Goal: Information Seeking & Learning: Learn about a topic

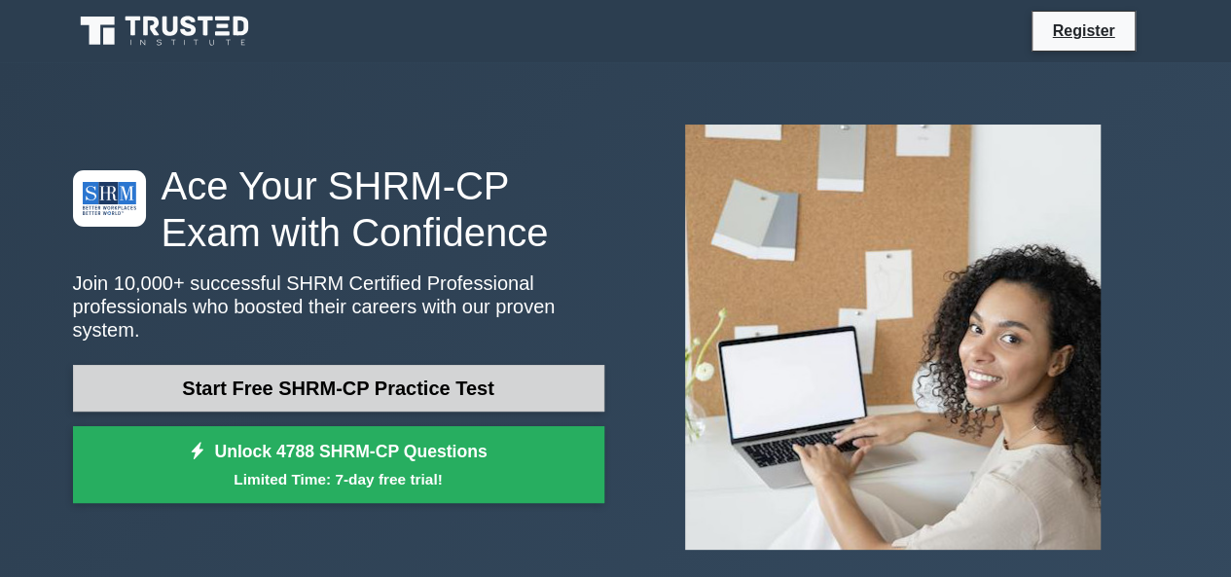
click at [323, 365] on link "Start Free SHRM-CP Practice Test" at bounding box center [338, 388] width 531 height 47
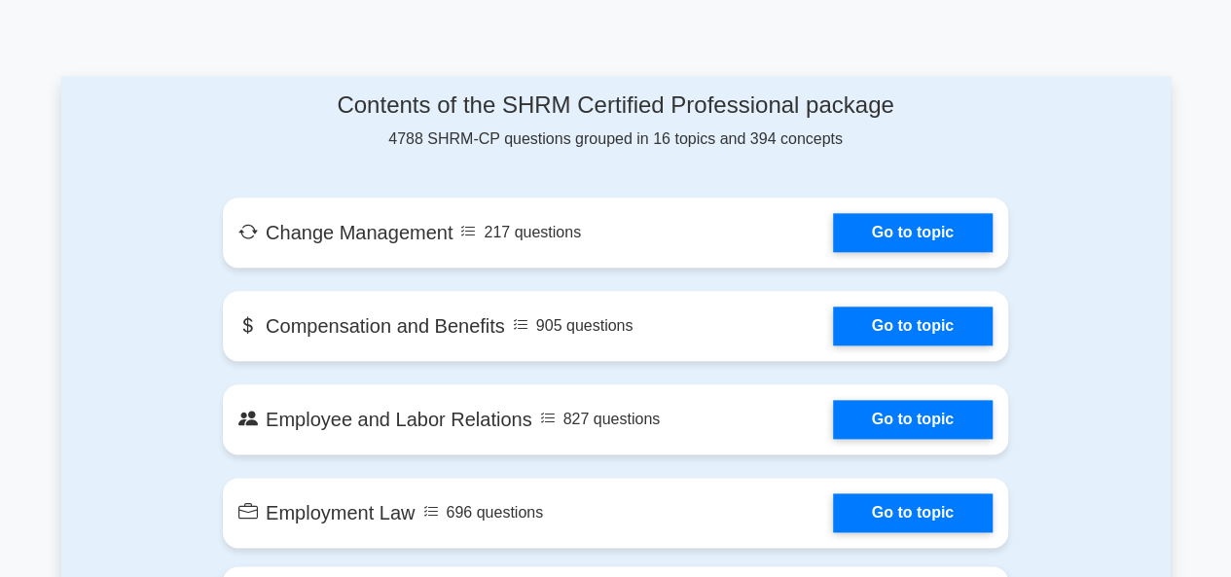
scroll to position [876, 0]
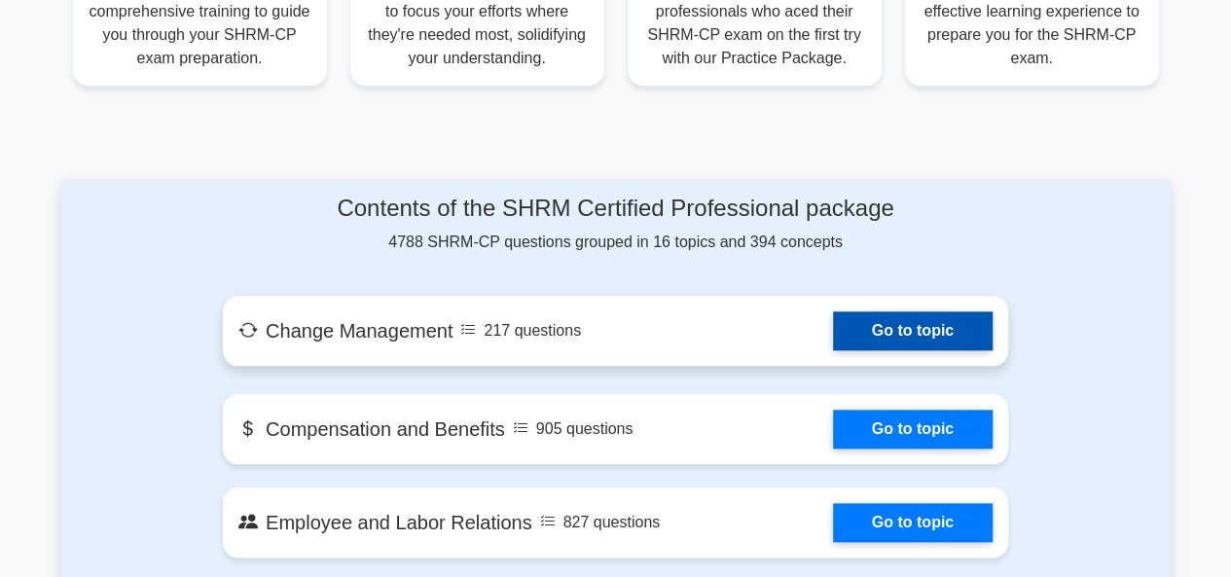
click at [869, 311] on link "Go to topic" at bounding box center [913, 330] width 160 height 39
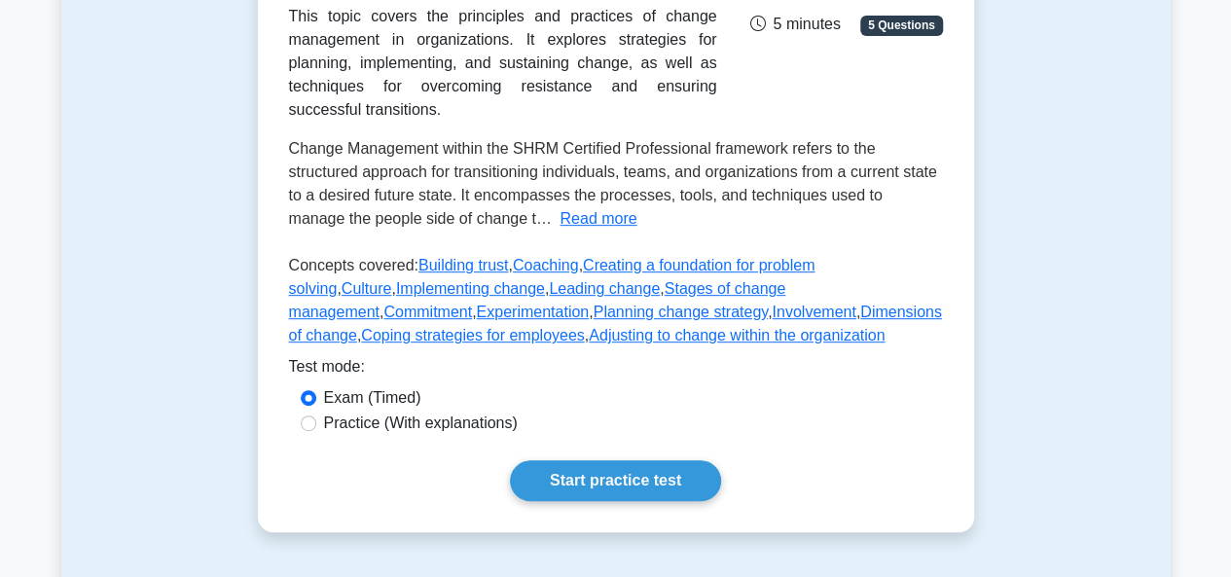
scroll to position [486, 0]
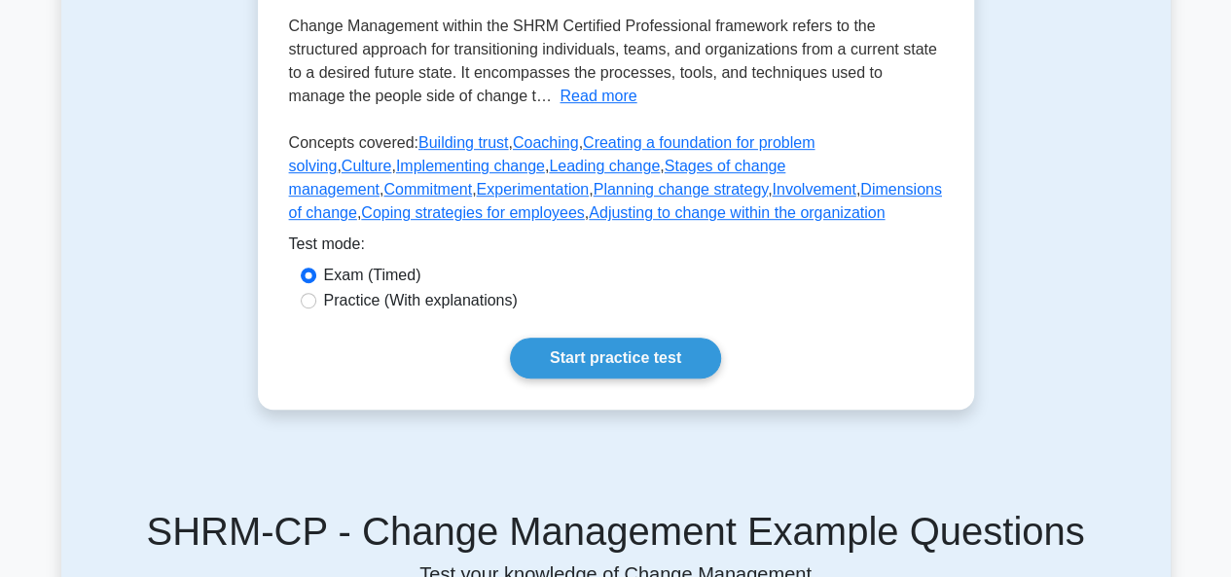
click at [347, 312] on label "Practice (With explanations)" at bounding box center [421, 300] width 194 height 23
click at [316, 308] on input "Practice (With explanations)" at bounding box center [309, 301] width 16 height 16
radio input "true"
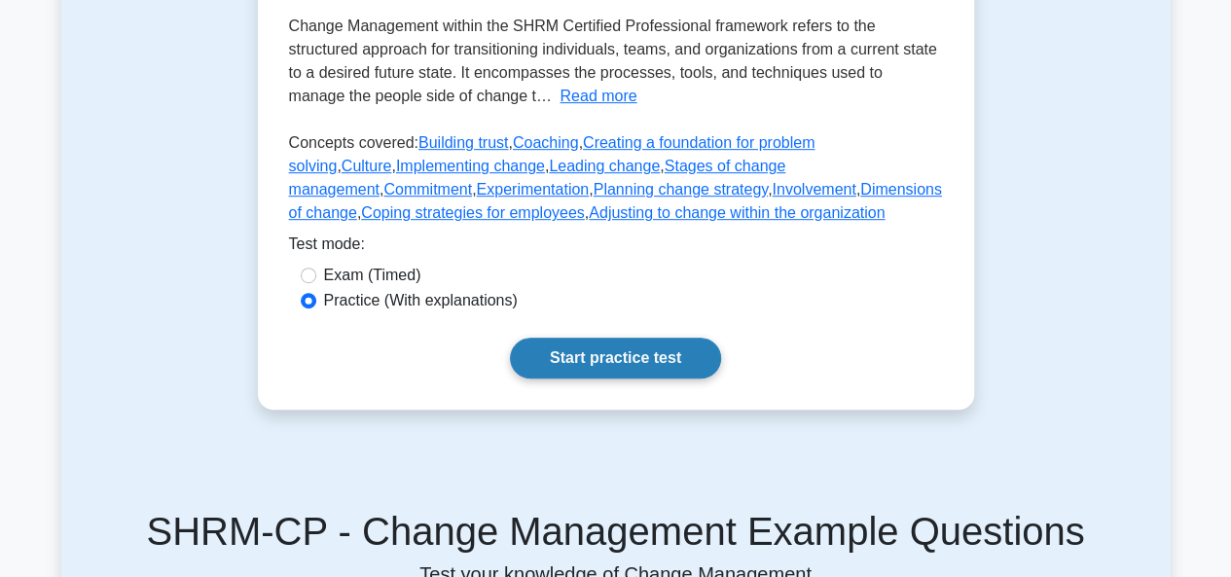
click at [605, 378] on link "Start practice test" at bounding box center [615, 358] width 211 height 41
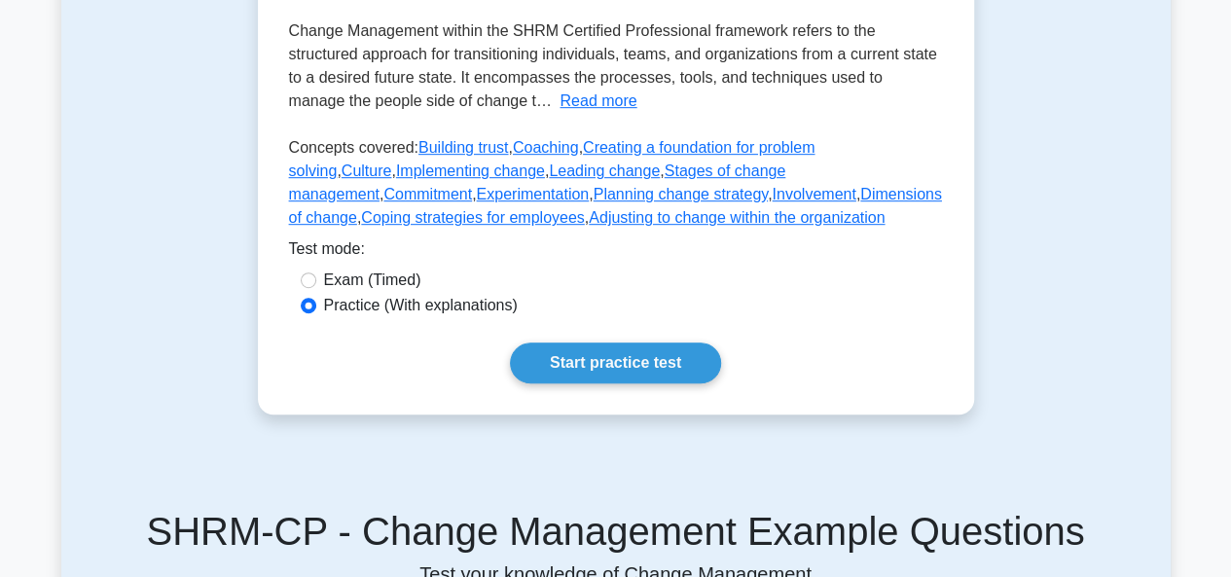
radio input "true"
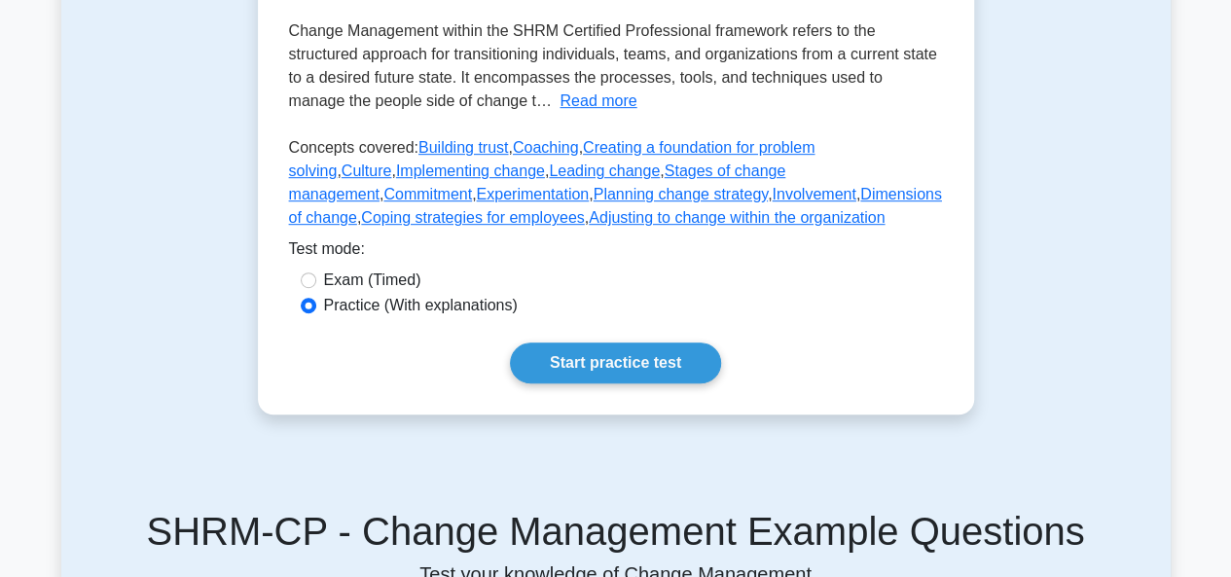
radio input "true"
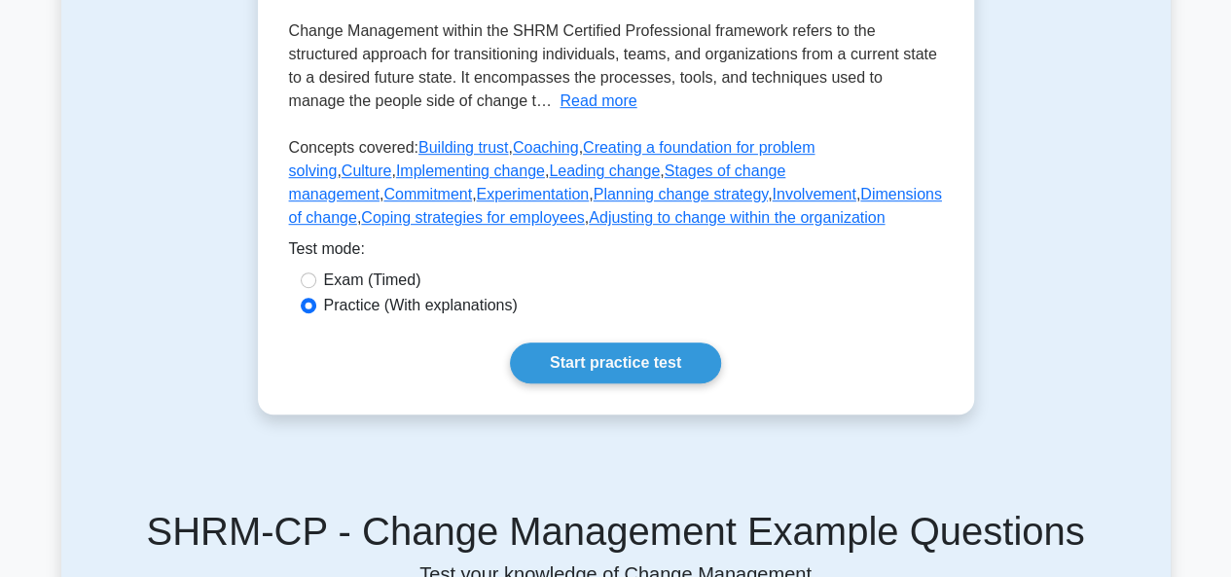
radio input "true"
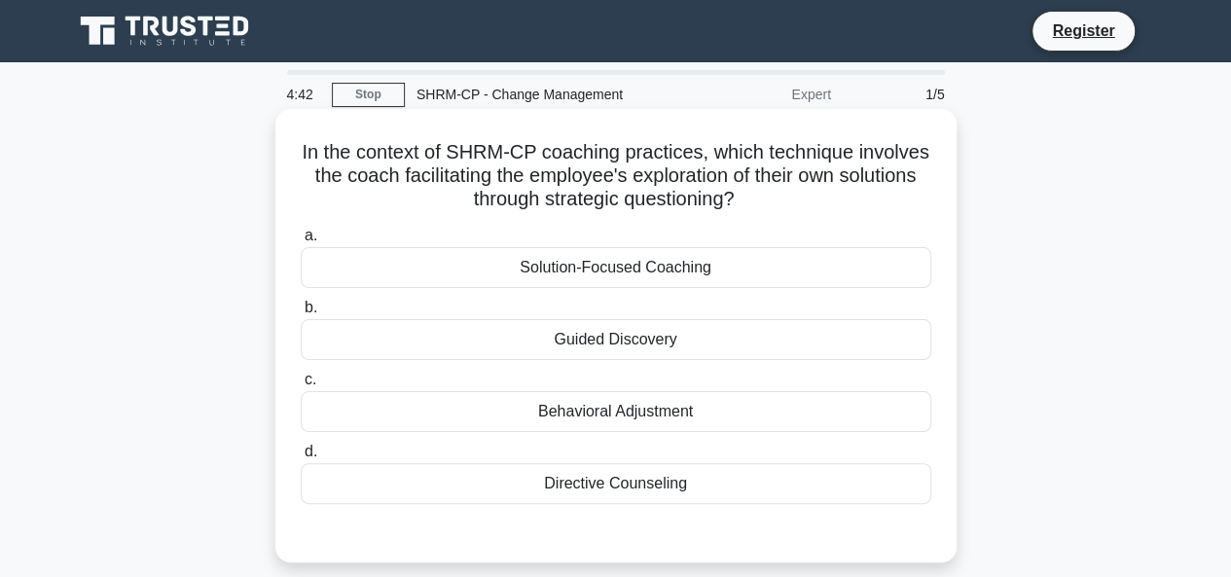
click at [644, 277] on div "Solution-Focused Coaching" at bounding box center [616, 267] width 630 height 41
click at [301, 242] on input "a. Solution-Focused Coaching" at bounding box center [301, 236] width 0 height 13
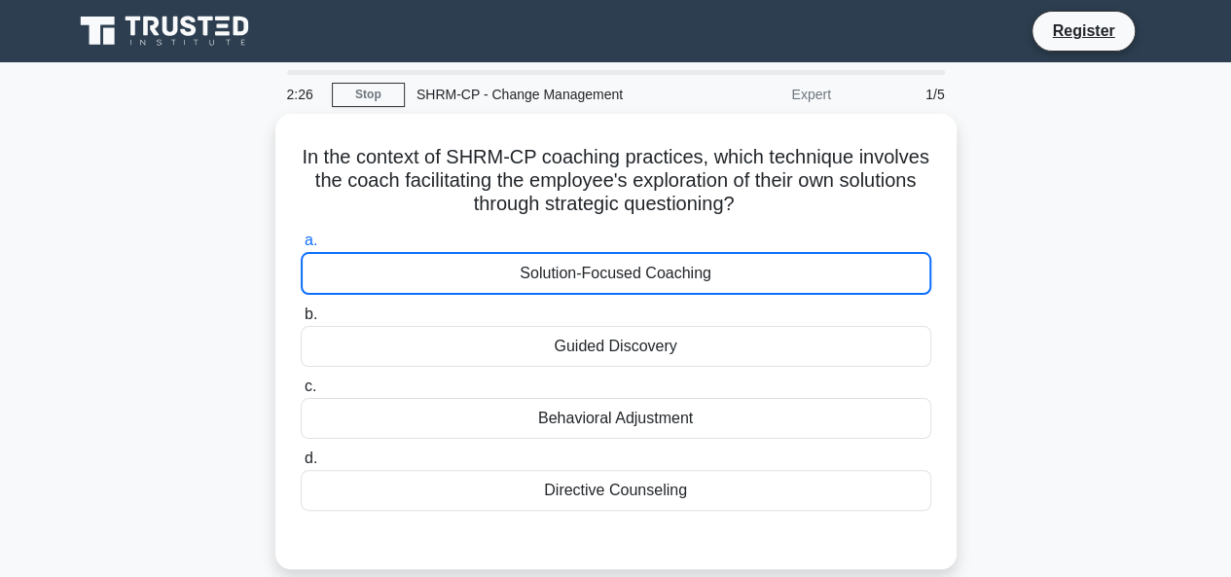
click at [403, 69] on main "2:26 Stop SHRM-CP - Change Management Expert 1/5 In the context of SHRM-CP coac…" at bounding box center [615, 556] width 1231 height 988
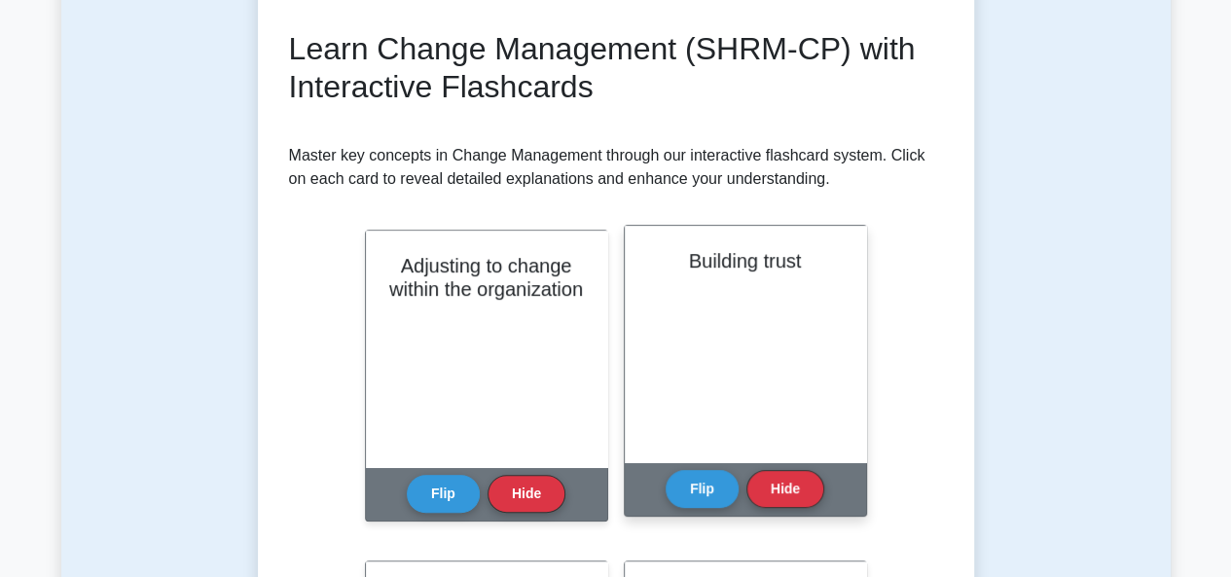
scroll to position [292, 0]
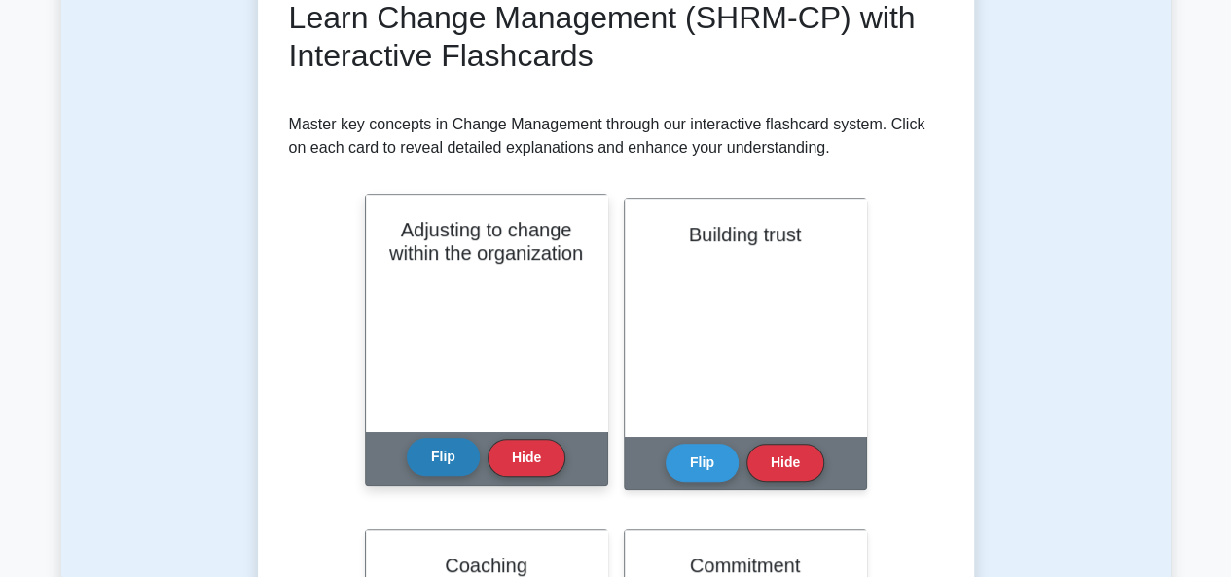
click at [451, 459] on button "Flip" at bounding box center [443, 457] width 73 height 38
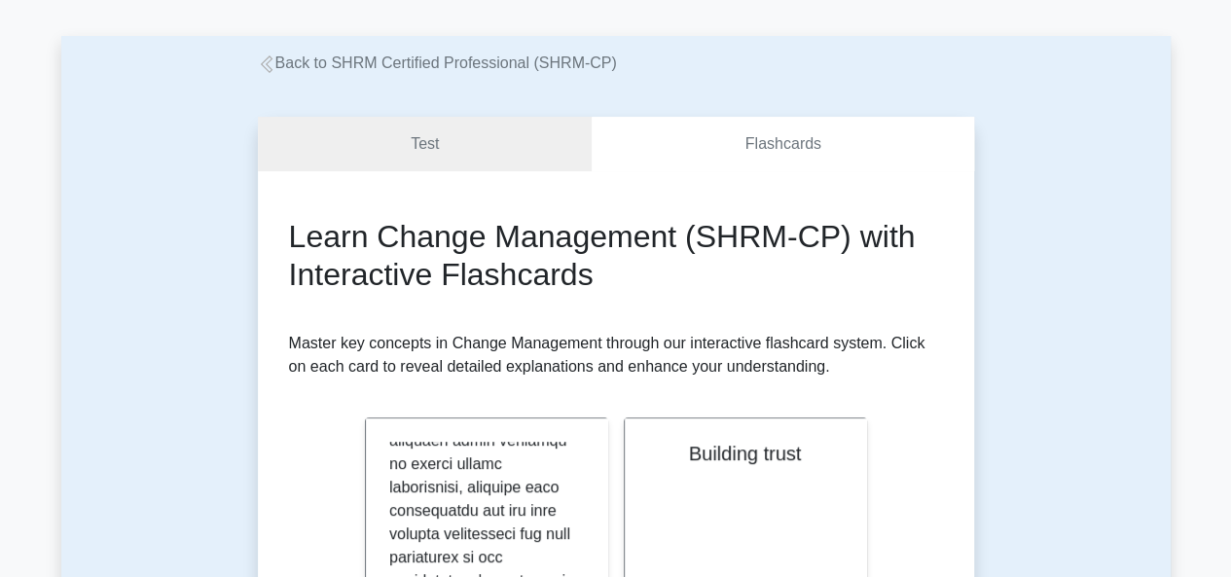
scroll to position [0, 0]
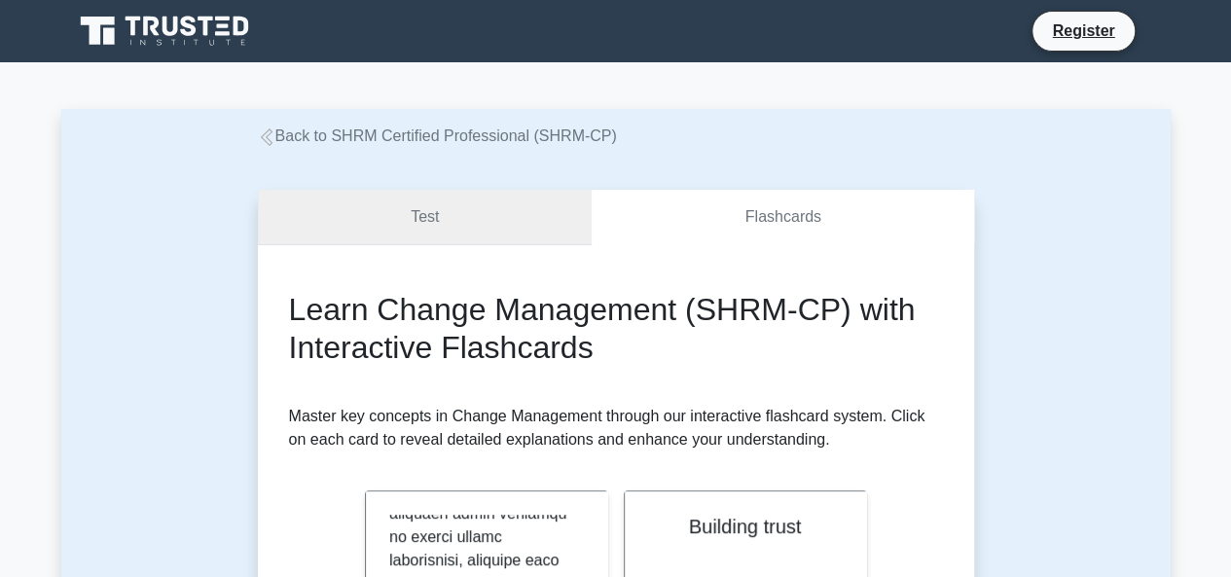
click at [428, 210] on link "Test" at bounding box center [425, 217] width 335 height 55
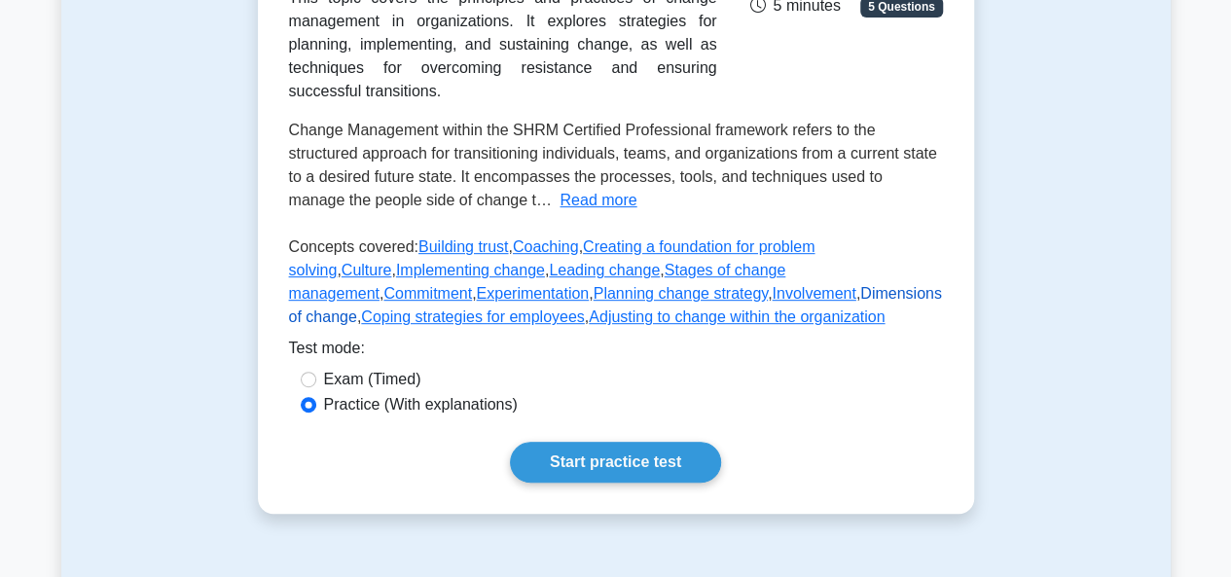
scroll to position [486, 0]
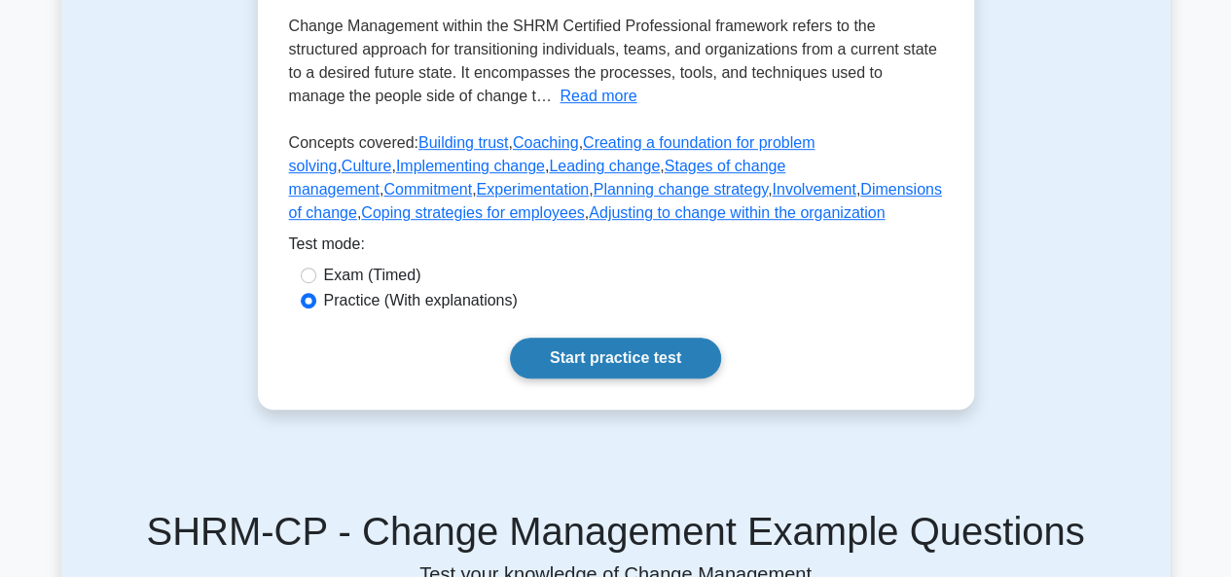
click at [625, 378] on link "Start practice test" at bounding box center [615, 358] width 211 height 41
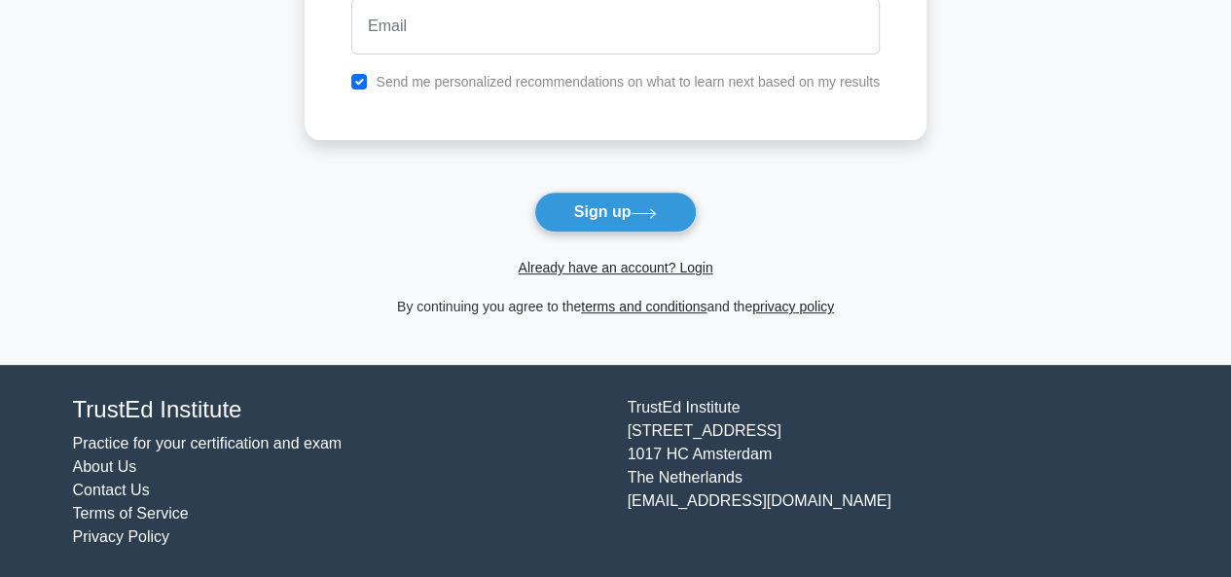
scroll to position [277, 0]
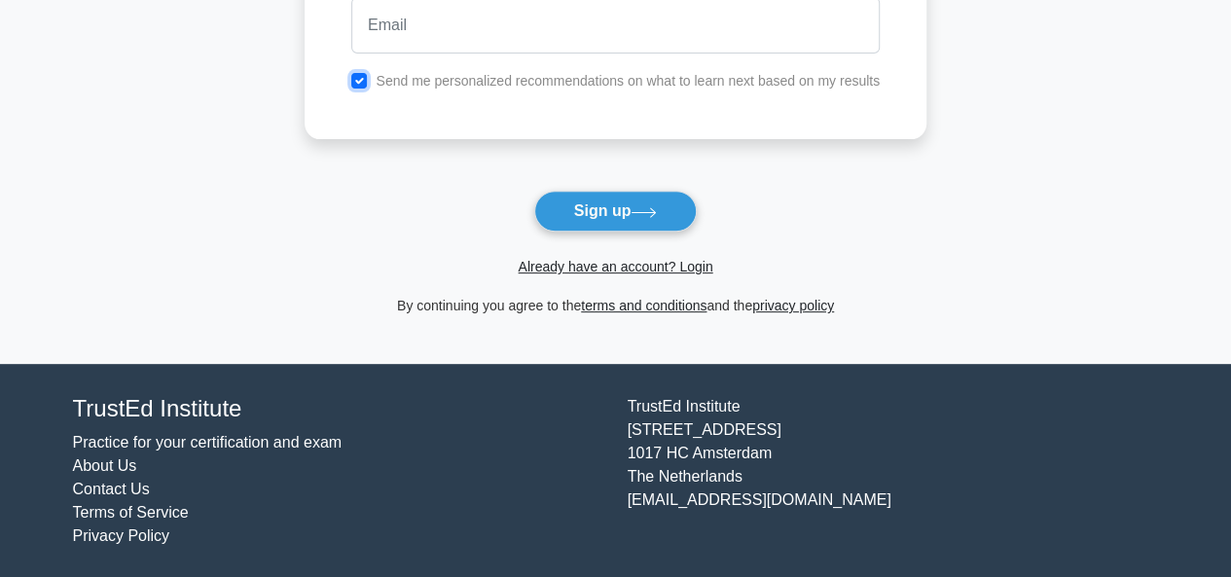
click at [360, 79] on input "checkbox" at bounding box center [359, 81] width 16 height 16
checkbox input "false"
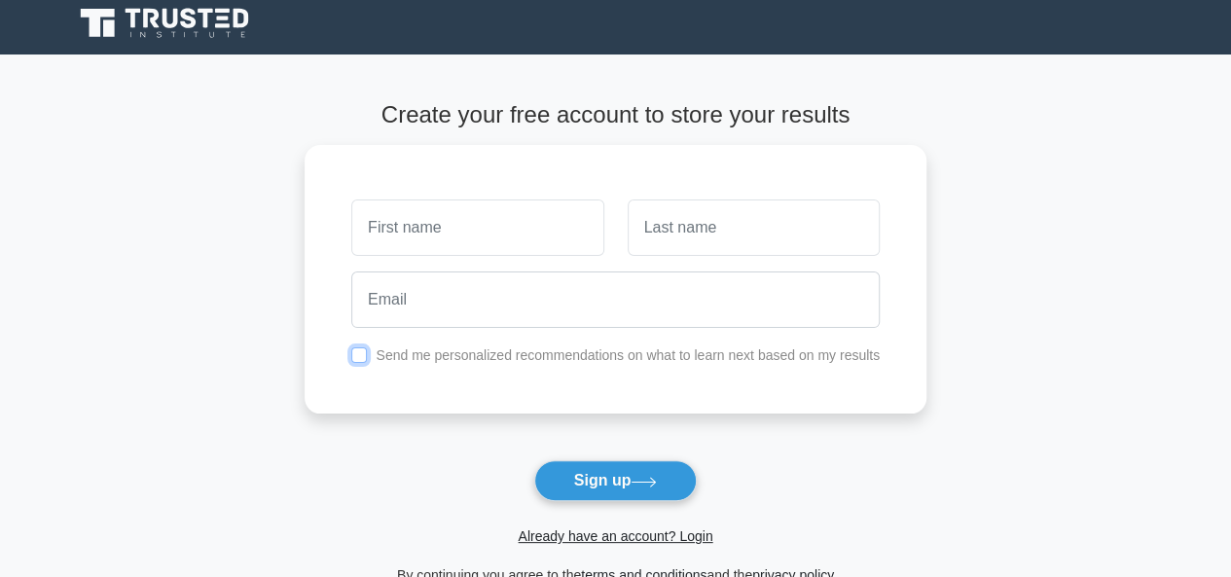
scroll to position [0, 0]
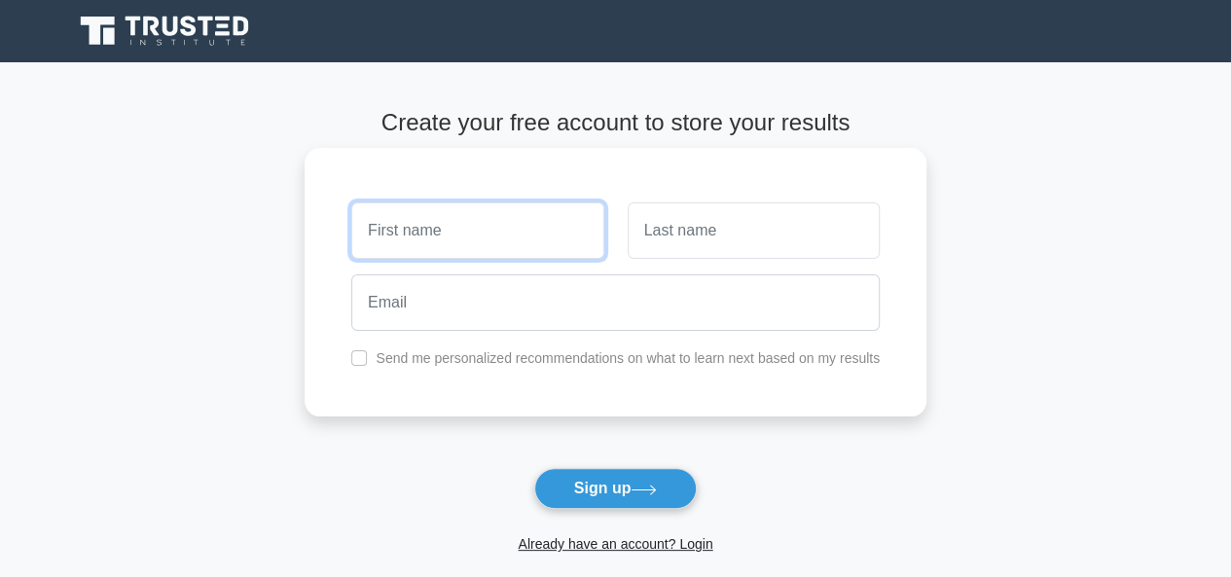
click at [393, 242] on input "text" at bounding box center [477, 230] width 252 height 56
drag, startPoint x: 470, startPoint y: 230, endPoint x: 414, endPoint y: 233, distance: 55.6
click at [414, 233] on input "Lipon Ghosh" at bounding box center [477, 230] width 252 height 56
type input "Lipon"
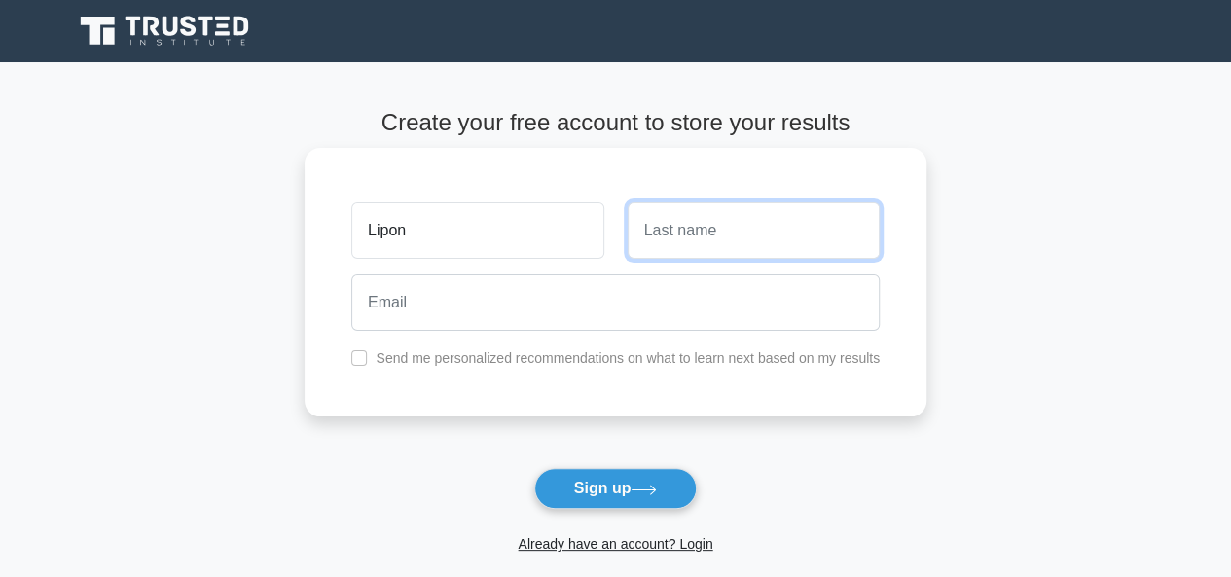
click at [675, 242] on input "text" at bounding box center [753, 230] width 252 height 56
paste input "Ghosh"
type input "Ghosh"
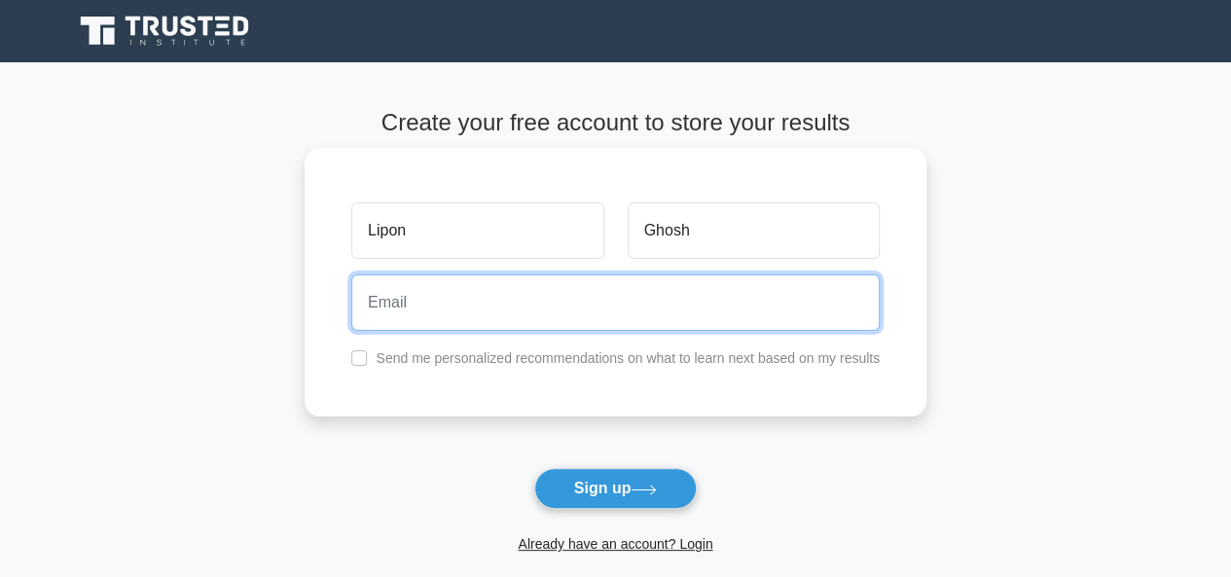
click at [449, 310] on input "email" at bounding box center [615, 302] width 528 height 56
type input "lipon.agi@gmail.com"
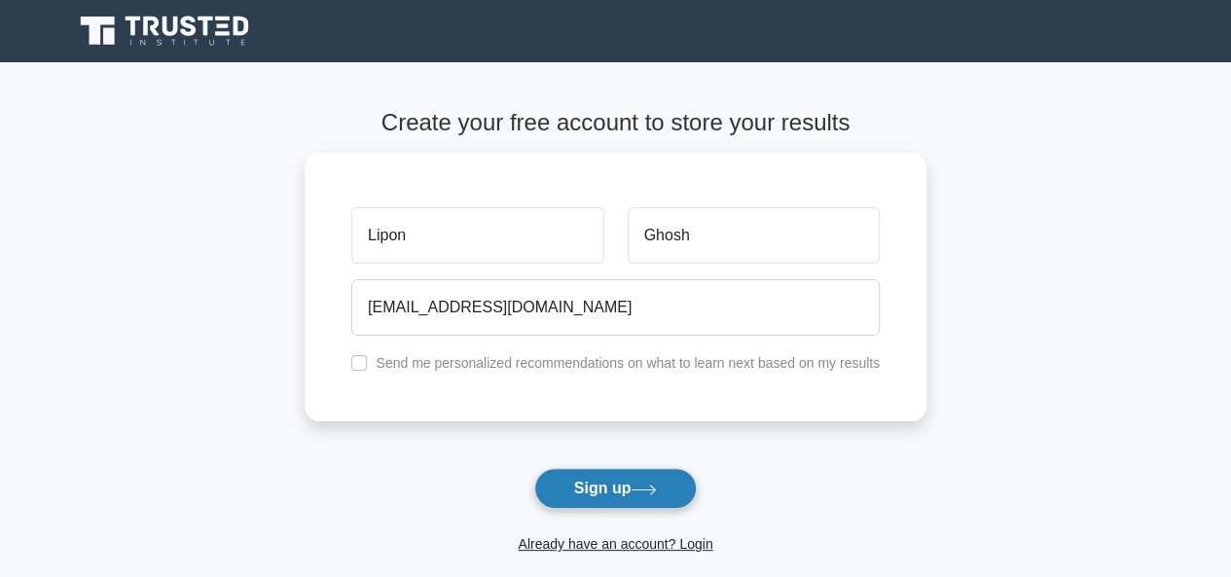
click at [612, 488] on button "Sign up" at bounding box center [615, 488] width 163 height 41
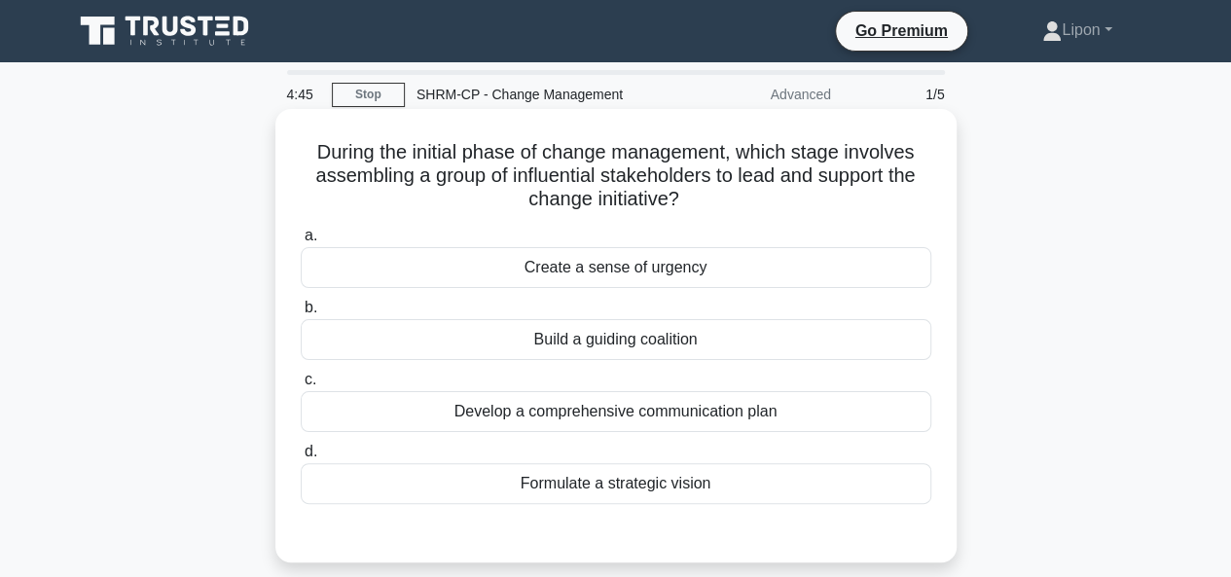
click at [723, 408] on div "Develop a comprehensive communication plan" at bounding box center [616, 411] width 630 height 41
click at [301, 386] on input "c. Develop a comprehensive communication plan" at bounding box center [301, 380] width 0 height 13
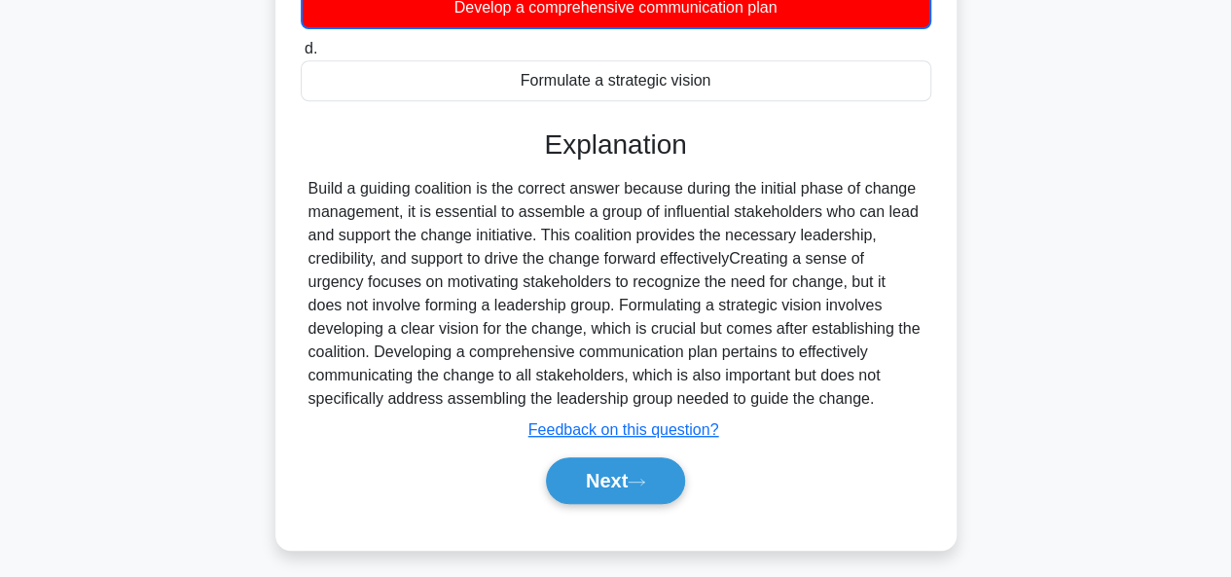
scroll to position [474, 0]
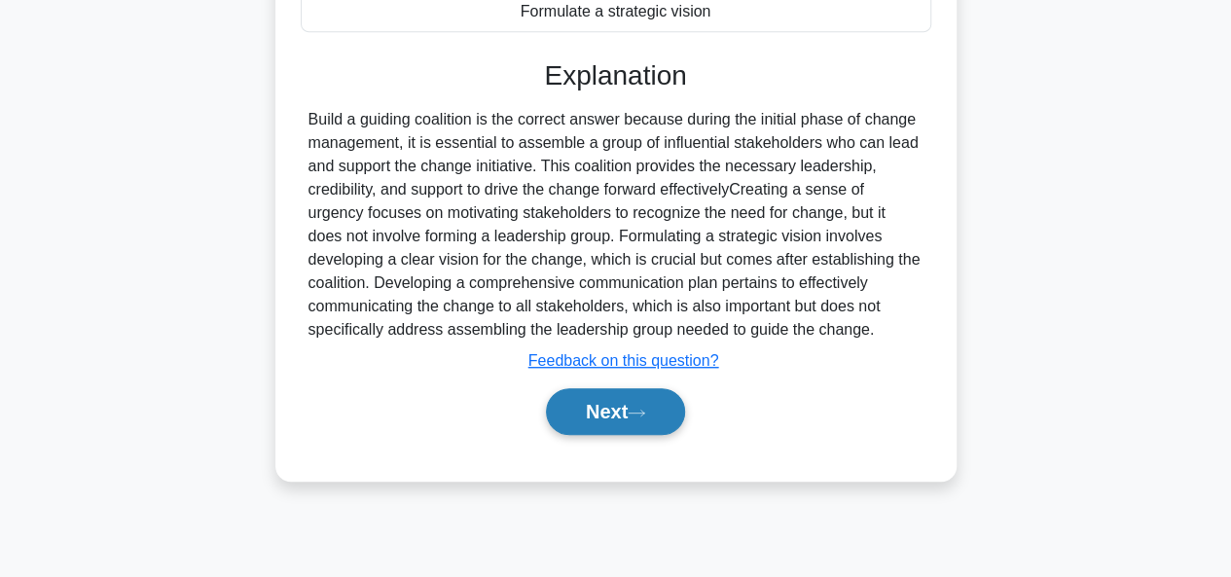
click at [656, 414] on button "Next" at bounding box center [615, 411] width 139 height 47
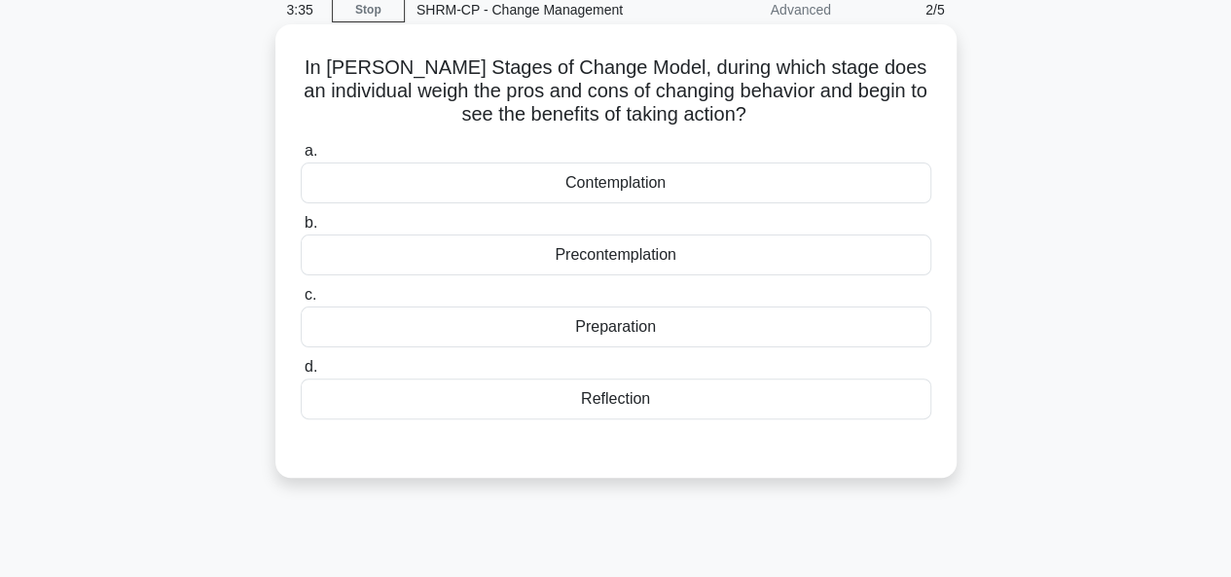
scroll to position [0, 0]
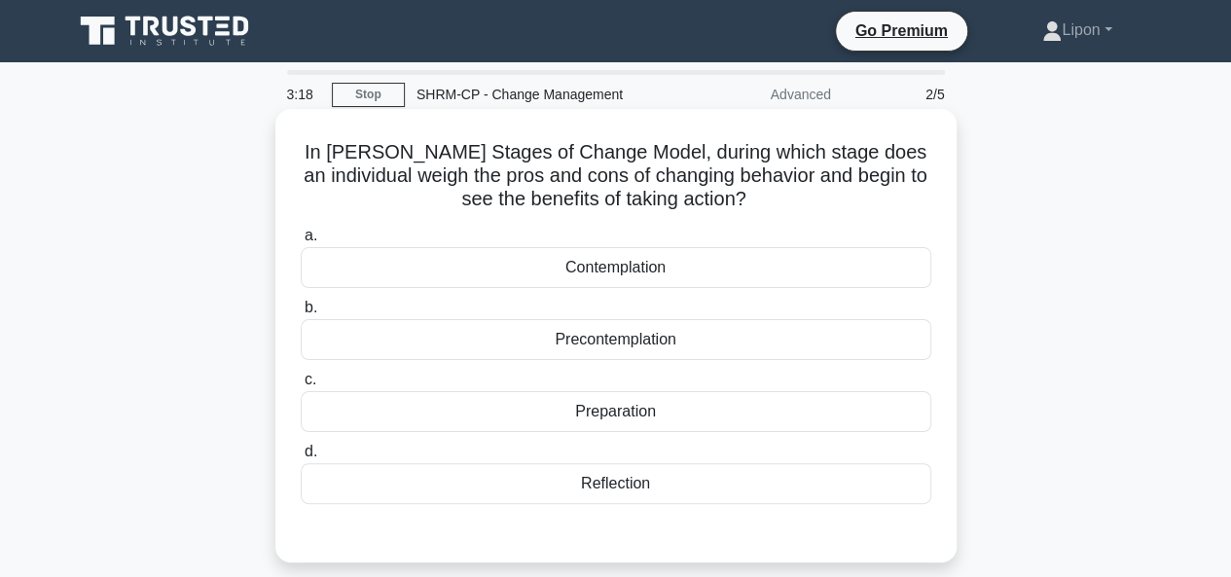
click at [706, 343] on div "Precontemplation" at bounding box center [616, 339] width 630 height 41
click at [301, 314] on input "b. Precontemplation" at bounding box center [301, 308] width 0 height 13
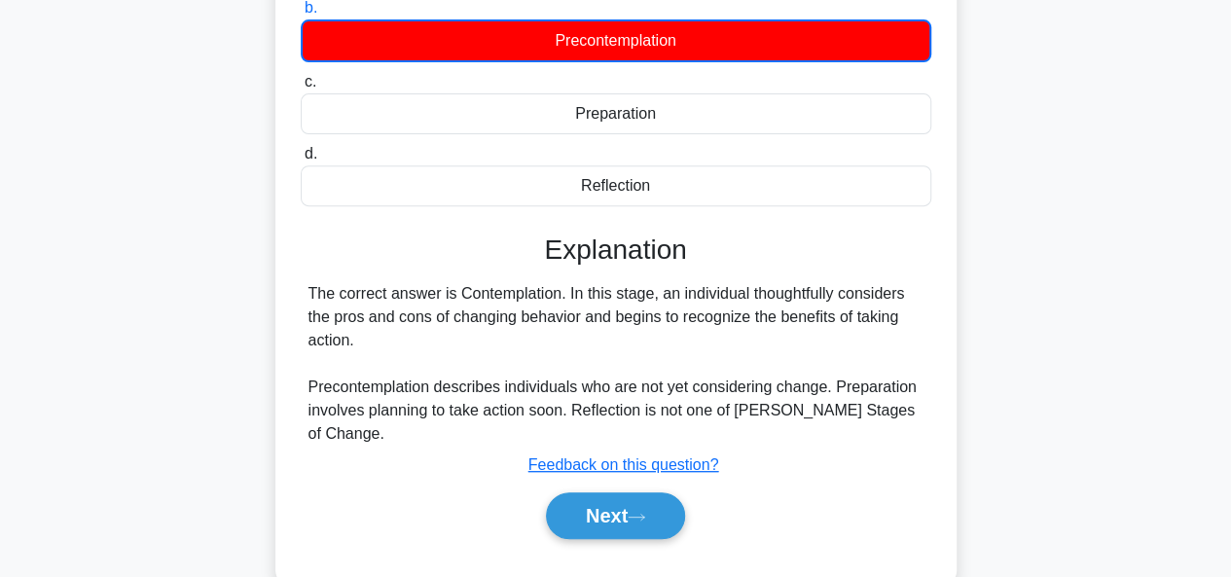
scroll to position [389, 0]
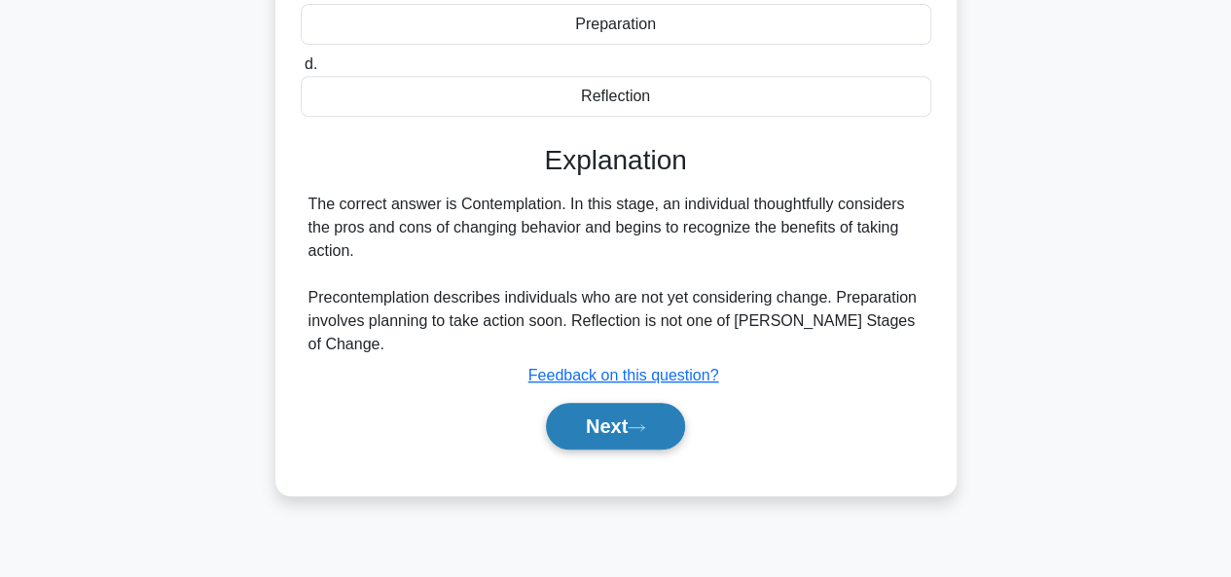
click at [591, 430] on button "Next" at bounding box center [615, 426] width 139 height 47
click at [609, 425] on button "Next" at bounding box center [615, 426] width 139 height 47
click at [628, 424] on button "Next" at bounding box center [615, 426] width 139 height 47
click at [629, 423] on button "Next" at bounding box center [615, 426] width 139 height 47
click at [630, 378] on u "Feedback on this question?" at bounding box center [623, 375] width 191 height 17
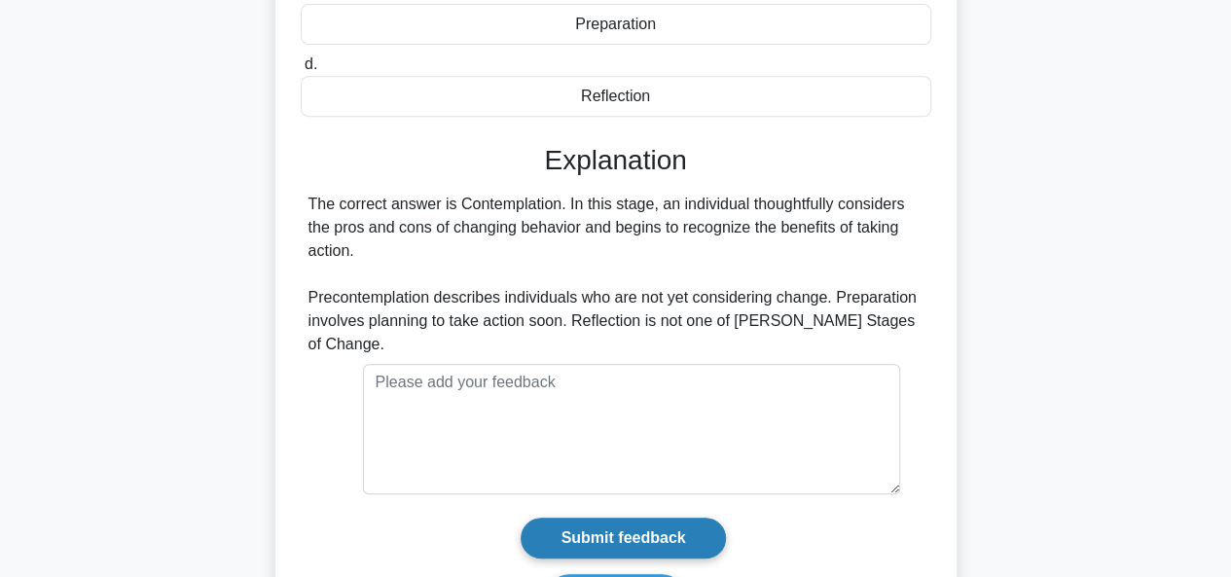
click at [644, 537] on input "Submit feedback" at bounding box center [622, 538] width 204 height 41
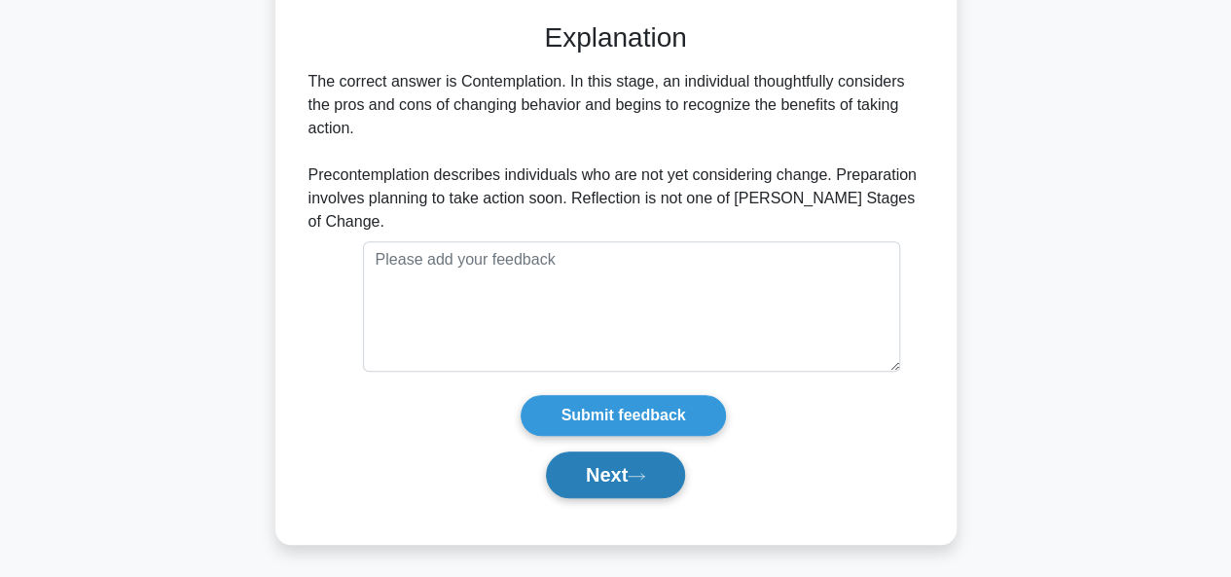
scroll to position [512, 0]
click at [626, 465] on button "Next" at bounding box center [615, 474] width 139 height 47
click at [615, 474] on button "Next" at bounding box center [615, 474] width 139 height 47
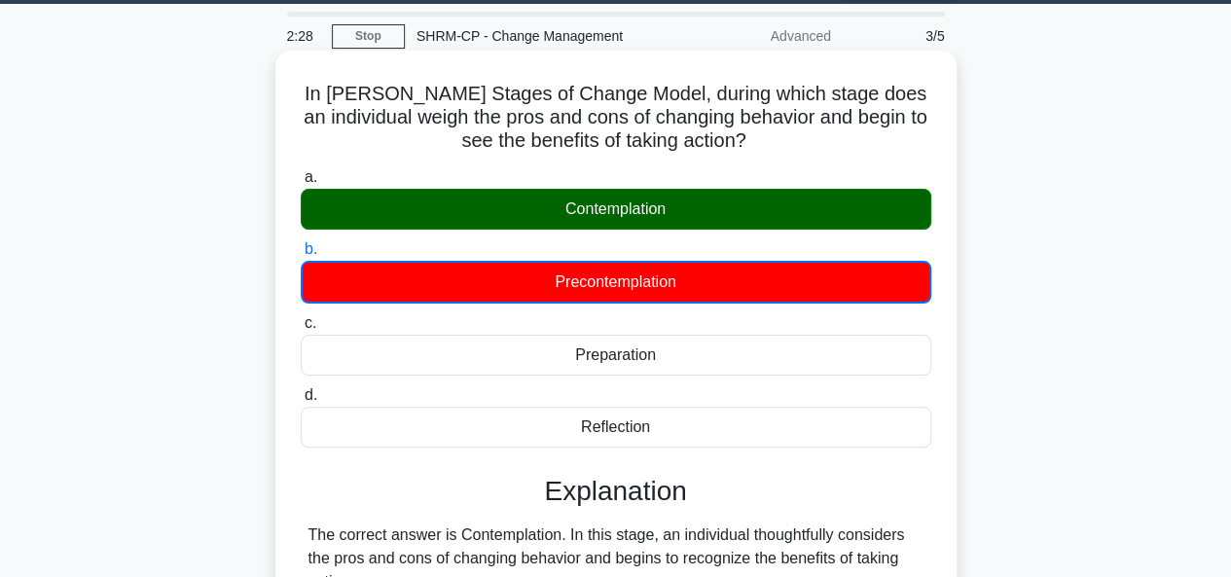
scroll to position [0, 0]
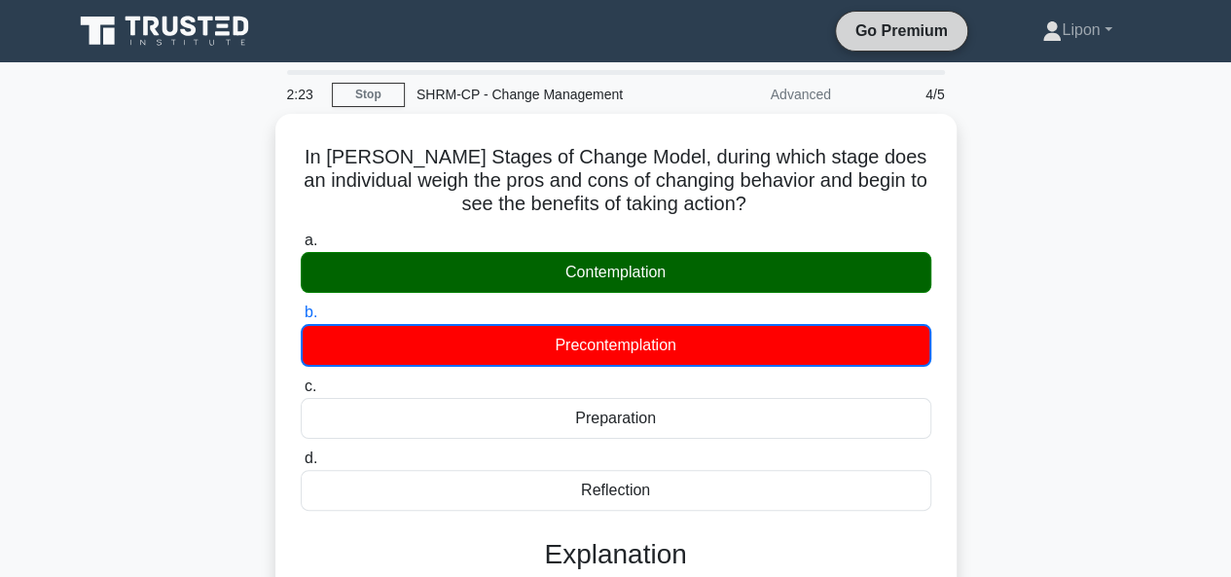
click at [872, 37] on link "Go Premium" at bounding box center [901, 30] width 116 height 24
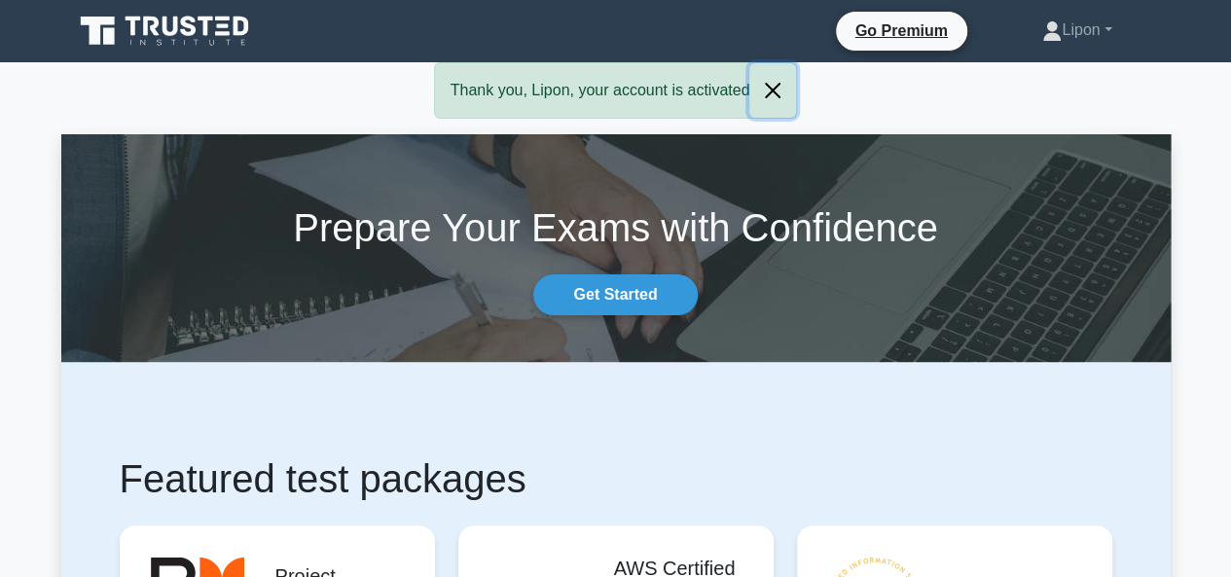
click at [772, 81] on button "Close" at bounding box center [772, 90] width 47 height 54
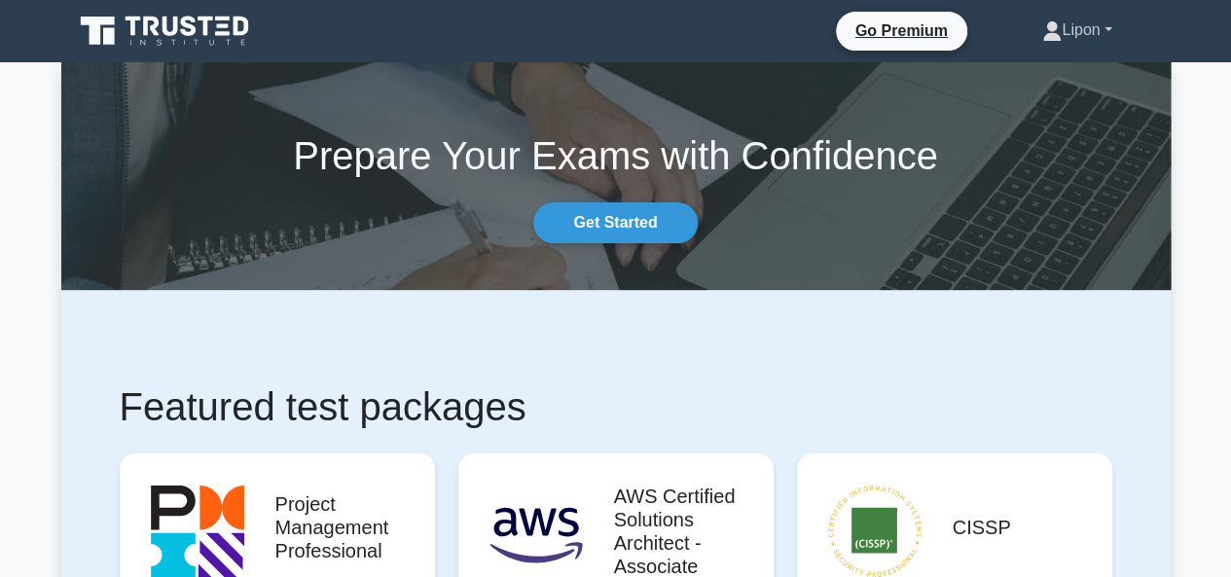
click at [1108, 27] on link "Lipon" at bounding box center [1076, 30] width 162 height 39
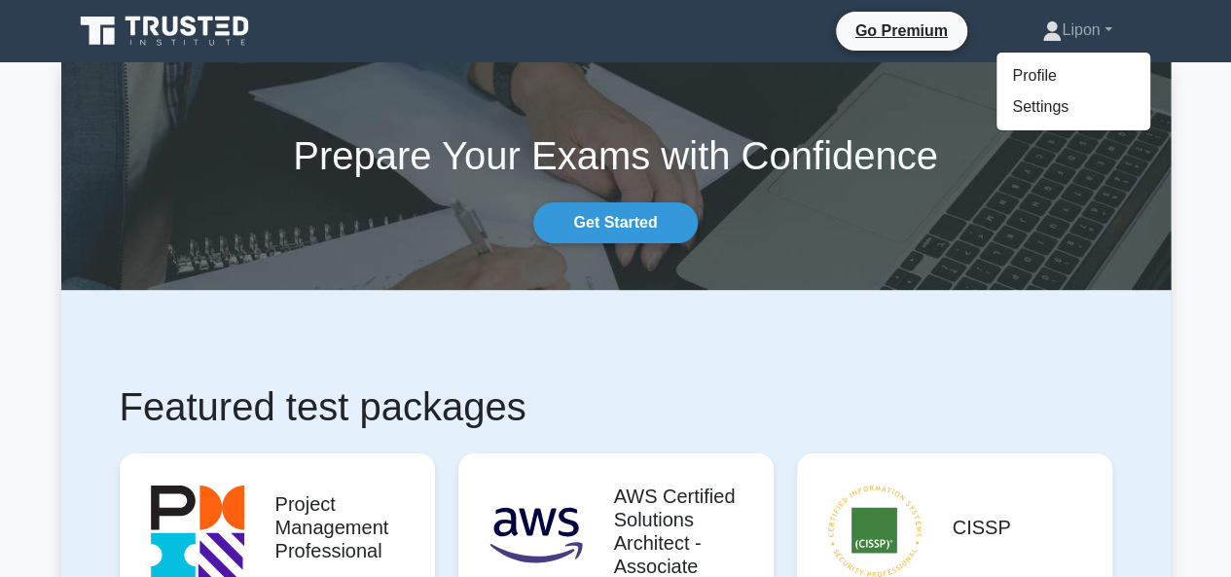
click at [254, 110] on div "Prepare Your Exams with Confidence Get Started" at bounding box center [616, 176] width 1132 height 134
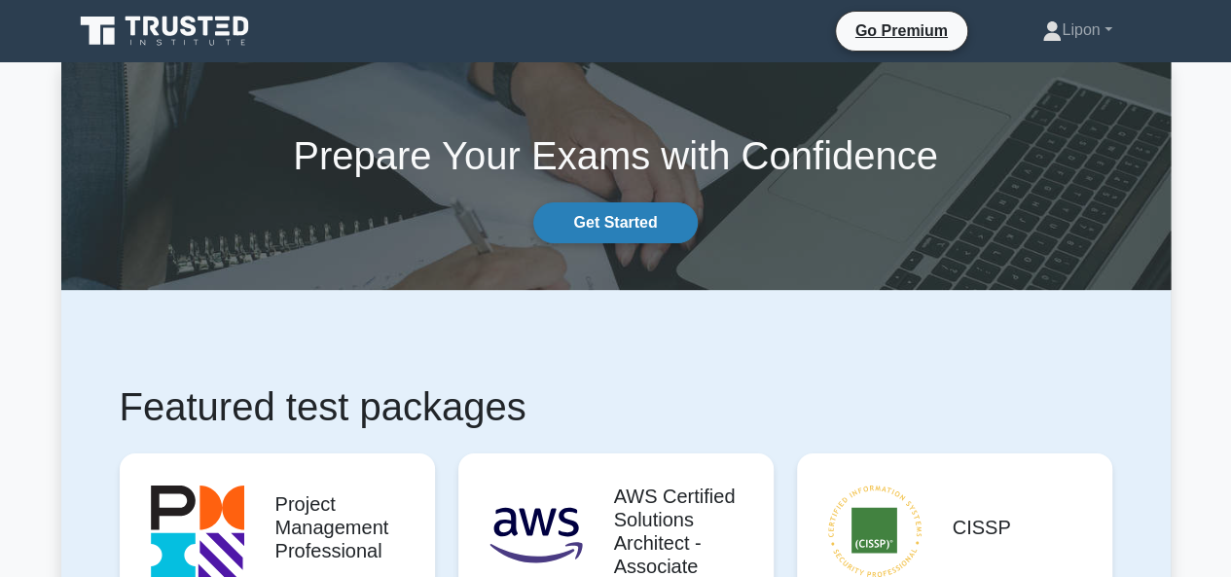
click at [630, 223] on link "Get Started" at bounding box center [614, 222] width 163 height 41
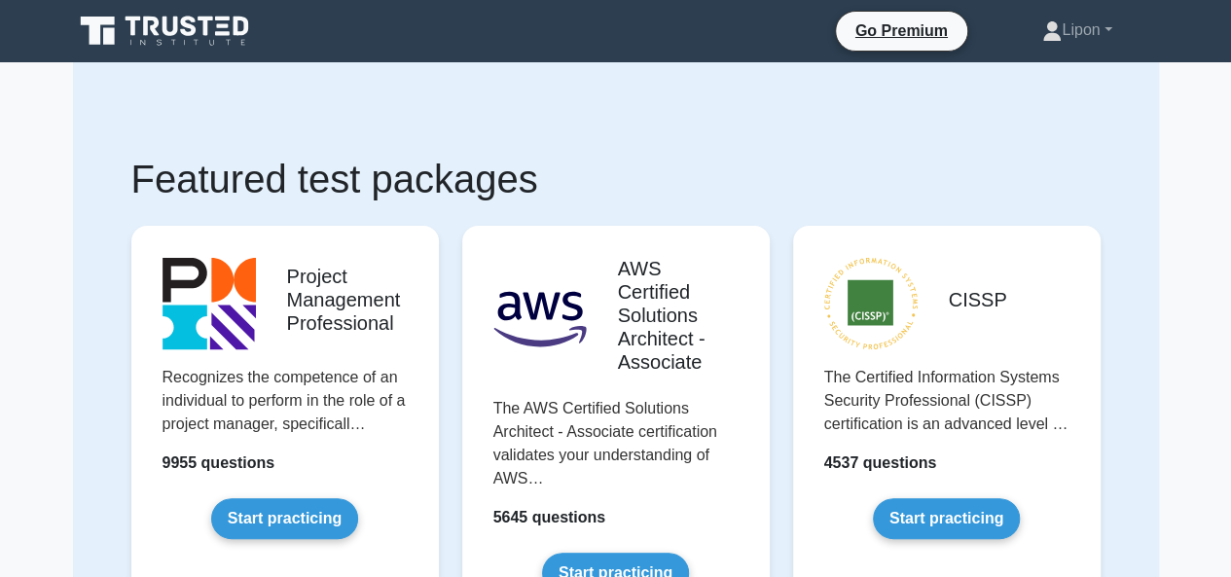
click at [155, 28] on icon at bounding box center [151, 26] width 16 height 19
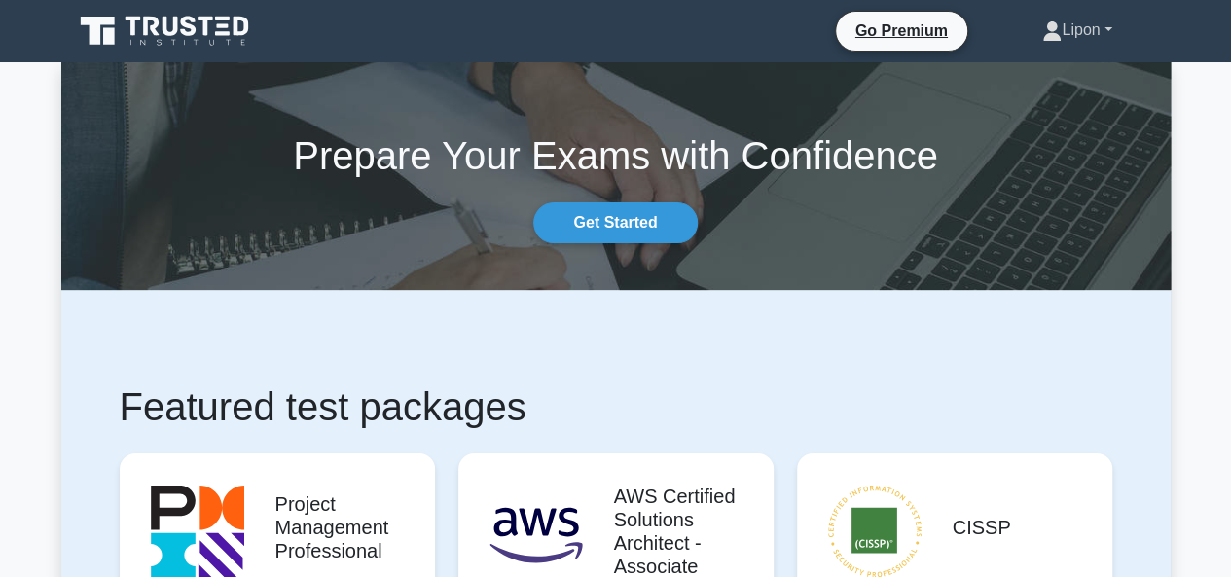
click at [1099, 30] on link "Lipon" at bounding box center [1076, 30] width 162 height 39
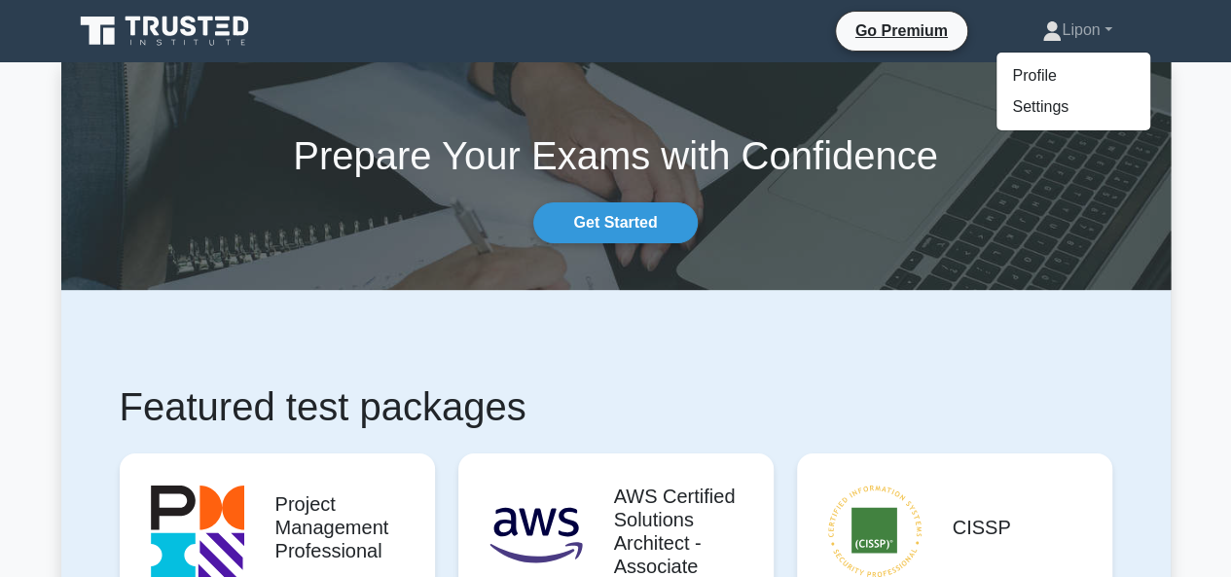
click at [207, 212] on div "Prepare Your Exams with Confidence Get Started" at bounding box center [616, 176] width 1132 height 134
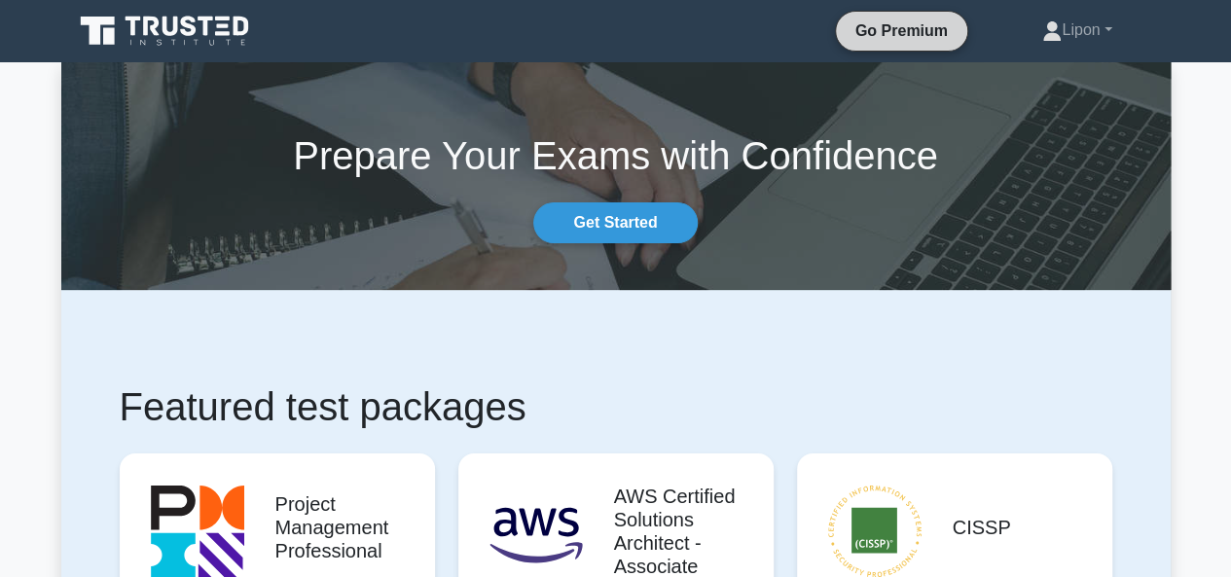
click at [866, 42] on link "Go Premium" at bounding box center [901, 30] width 116 height 24
